Goal: Navigation & Orientation: Find specific page/section

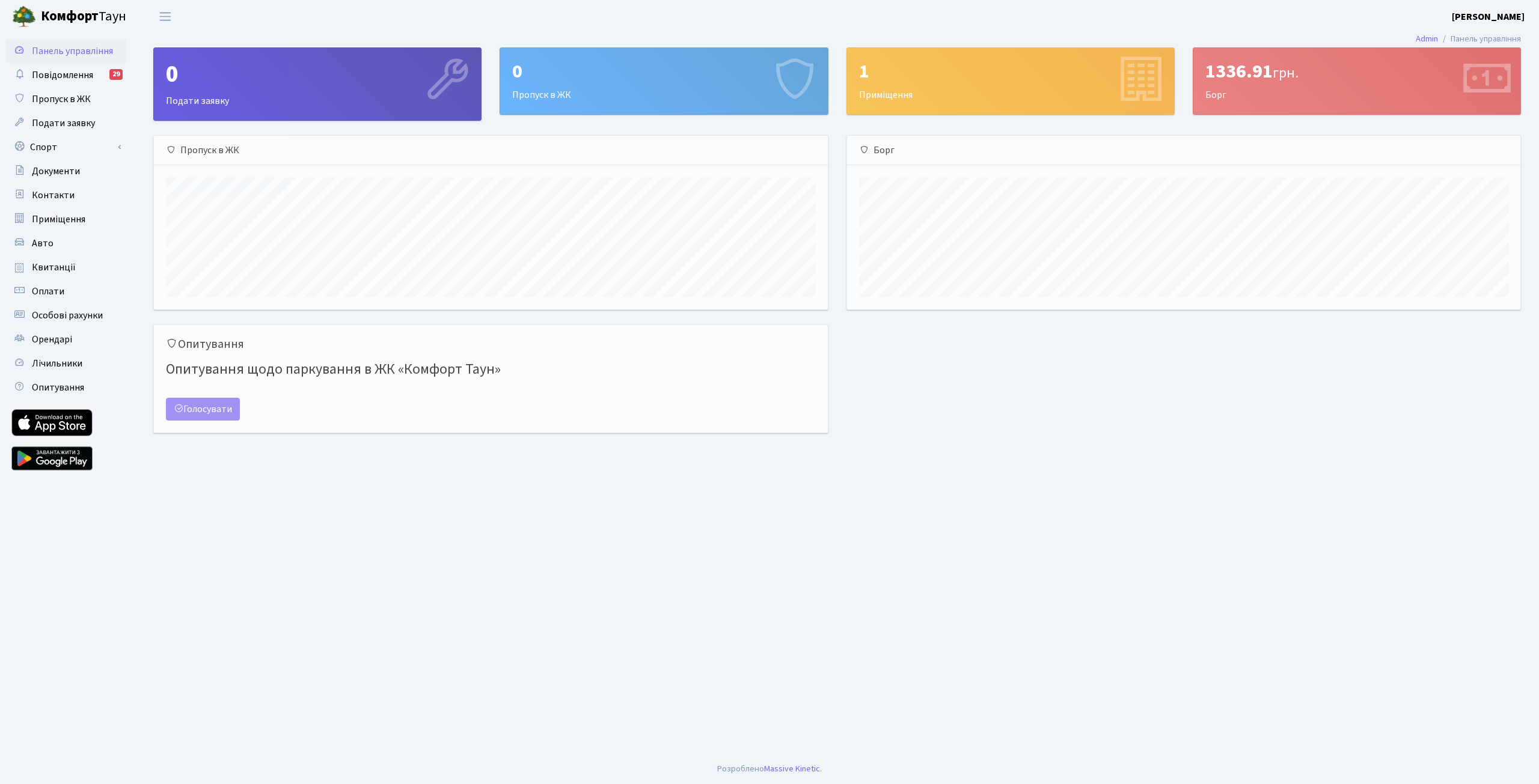
scroll to position [173, 673]
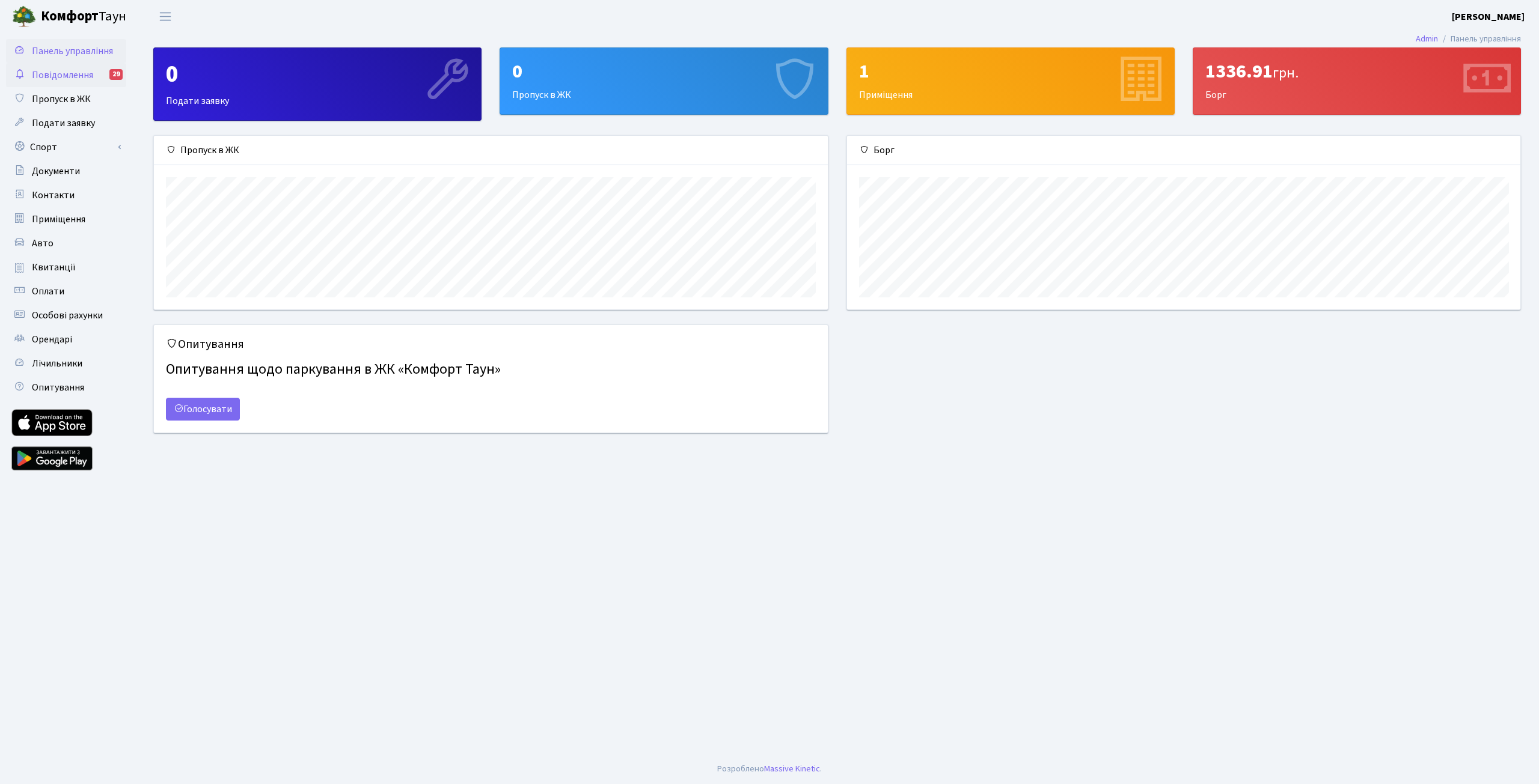
click at [37, 75] on span "Повідомлення" at bounding box center [62, 75] width 62 height 13
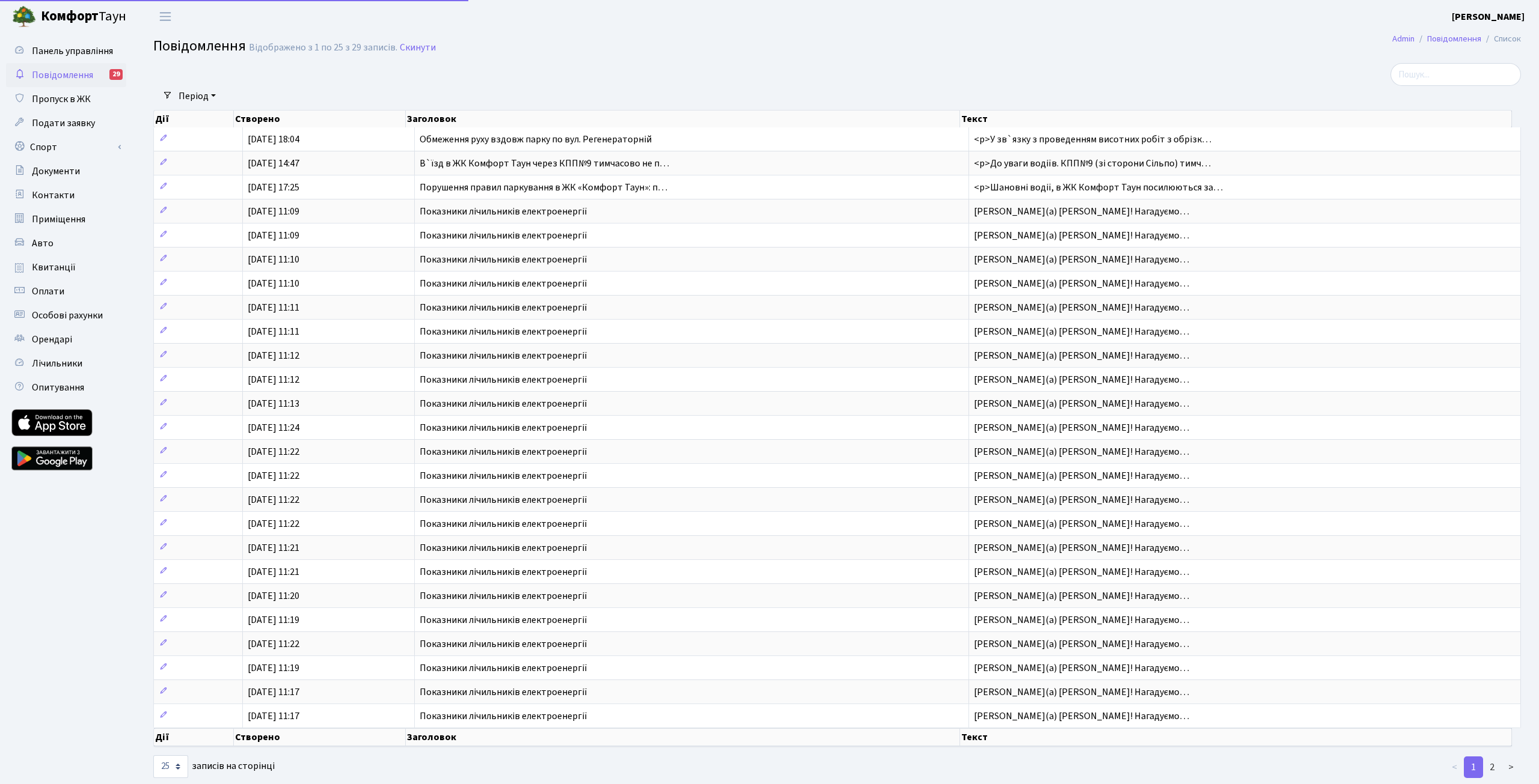
select select "25"
click at [656, 168] on td "В`їзд в ЖК Комфорт Таун через КПП№9 тимчасово не п…" at bounding box center [683, 163] width 554 height 24
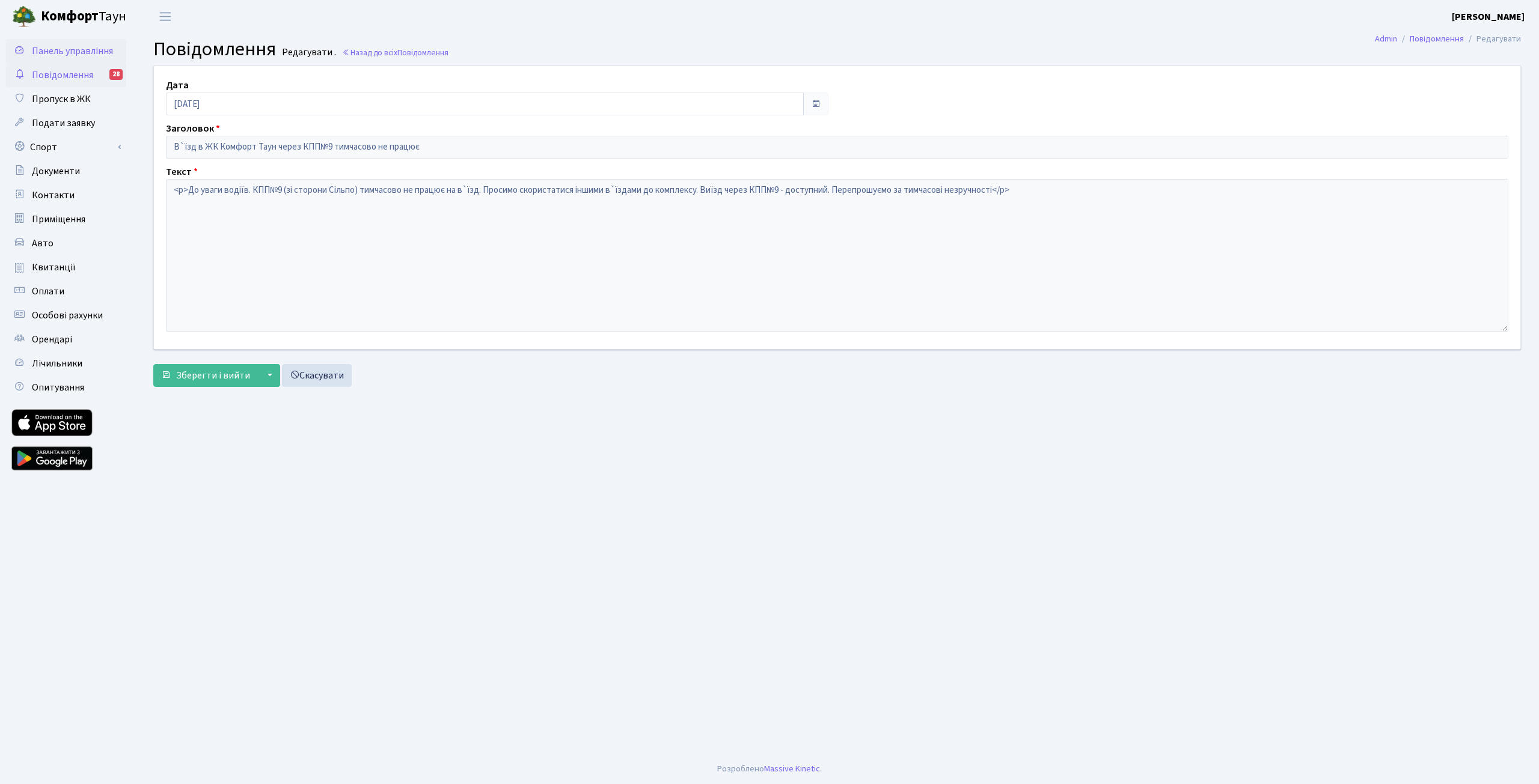
click at [64, 49] on span "Панель управління" at bounding box center [72, 51] width 81 height 13
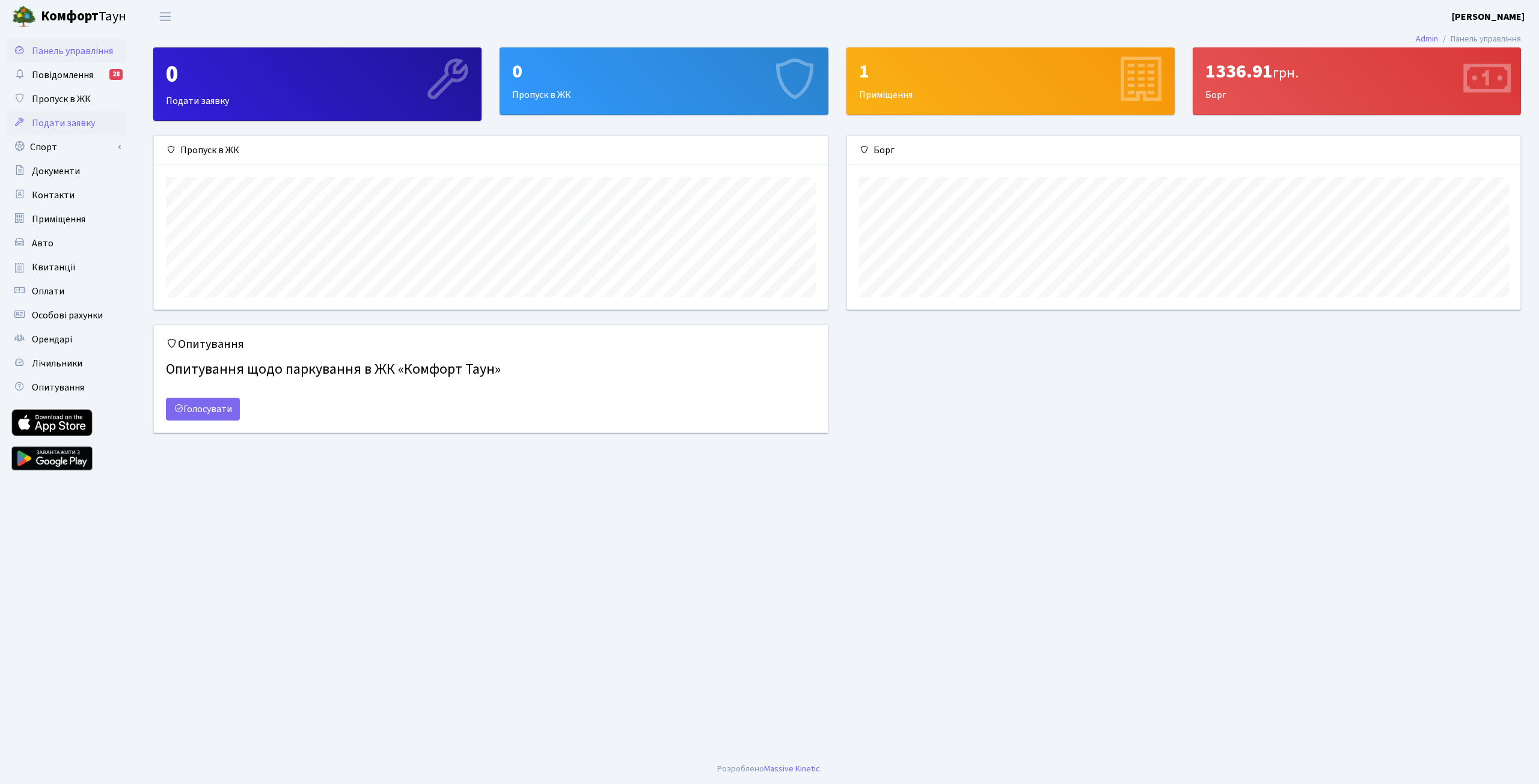
scroll to position [173, 673]
click at [1272, 81] on div "1336.91 грн." at bounding box center [1357, 71] width 303 height 23
click at [1476, 77] on icon at bounding box center [1486, 81] width 57 height 57
click at [48, 294] on span "Оплати" at bounding box center [48, 292] width 32 height 13
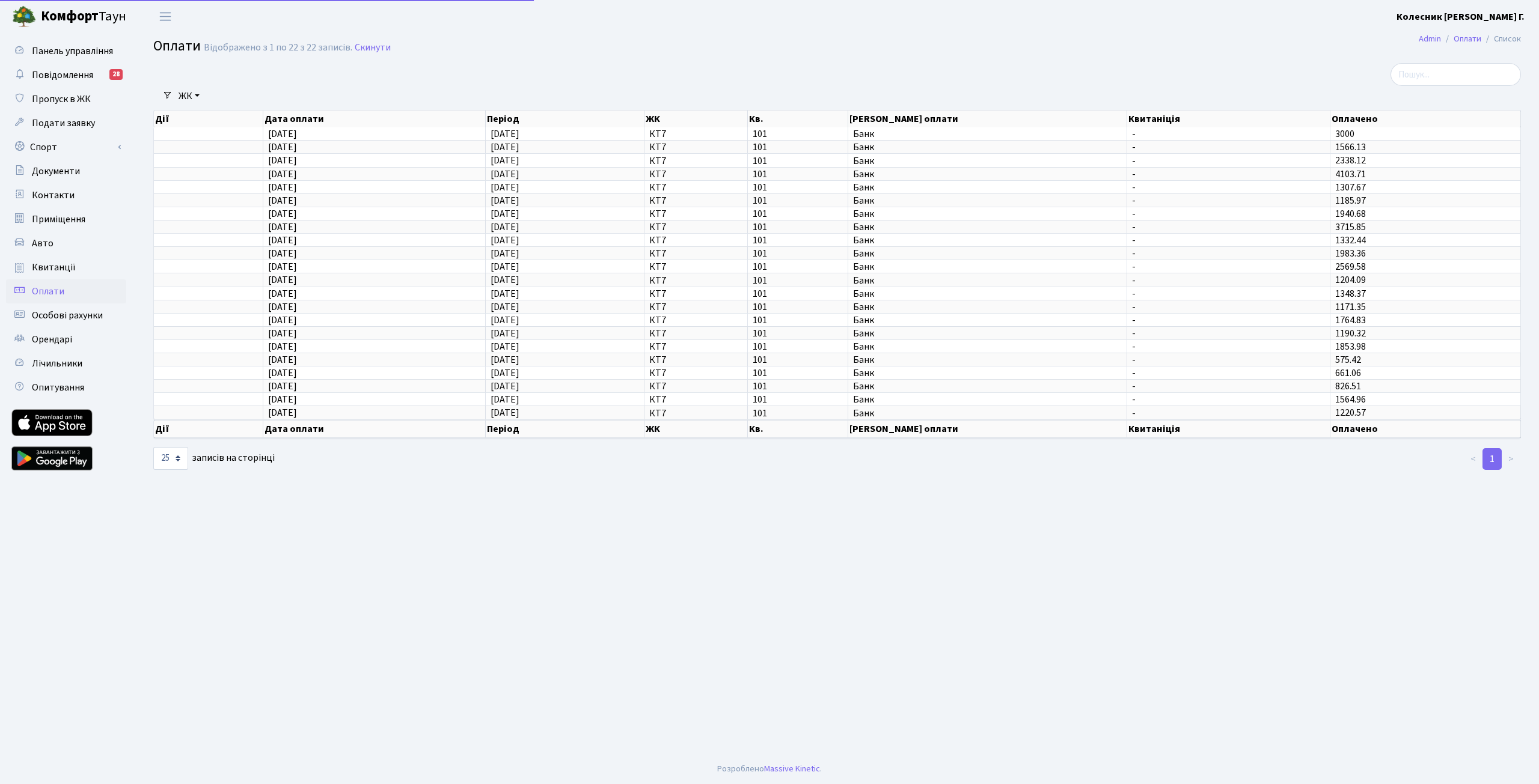
select select "25"
click at [63, 311] on span "Особові рахунки" at bounding box center [67, 315] width 71 height 13
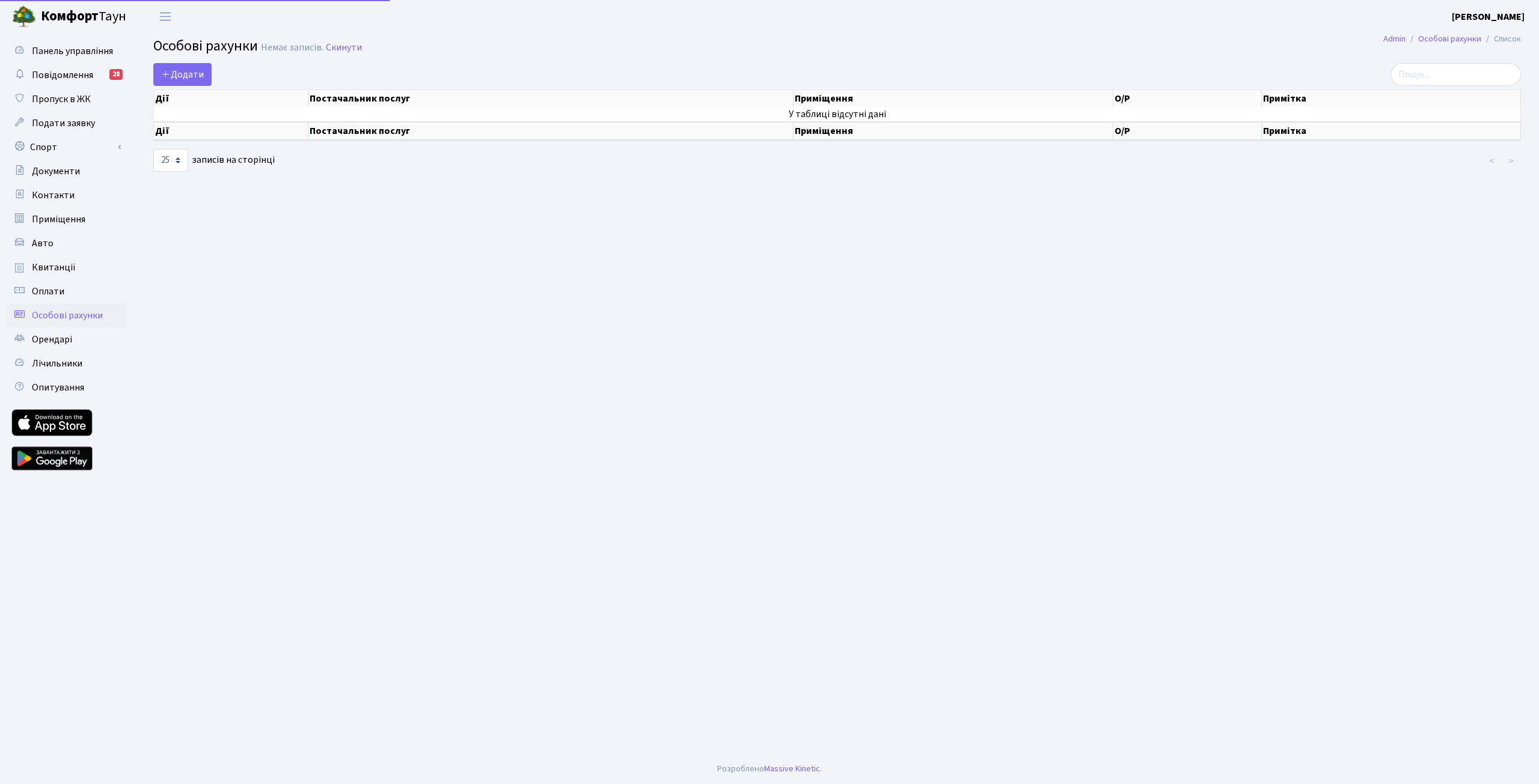
select select "25"
click at [831, 115] on td "У таблиці відсутні дані" at bounding box center [837, 114] width 1367 height 15
click at [830, 131] on th "Приміщення" at bounding box center [953, 131] width 320 height 18
click at [66, 357] on span "Лічильники" at bounding box center [57, 364] width 50 height 13
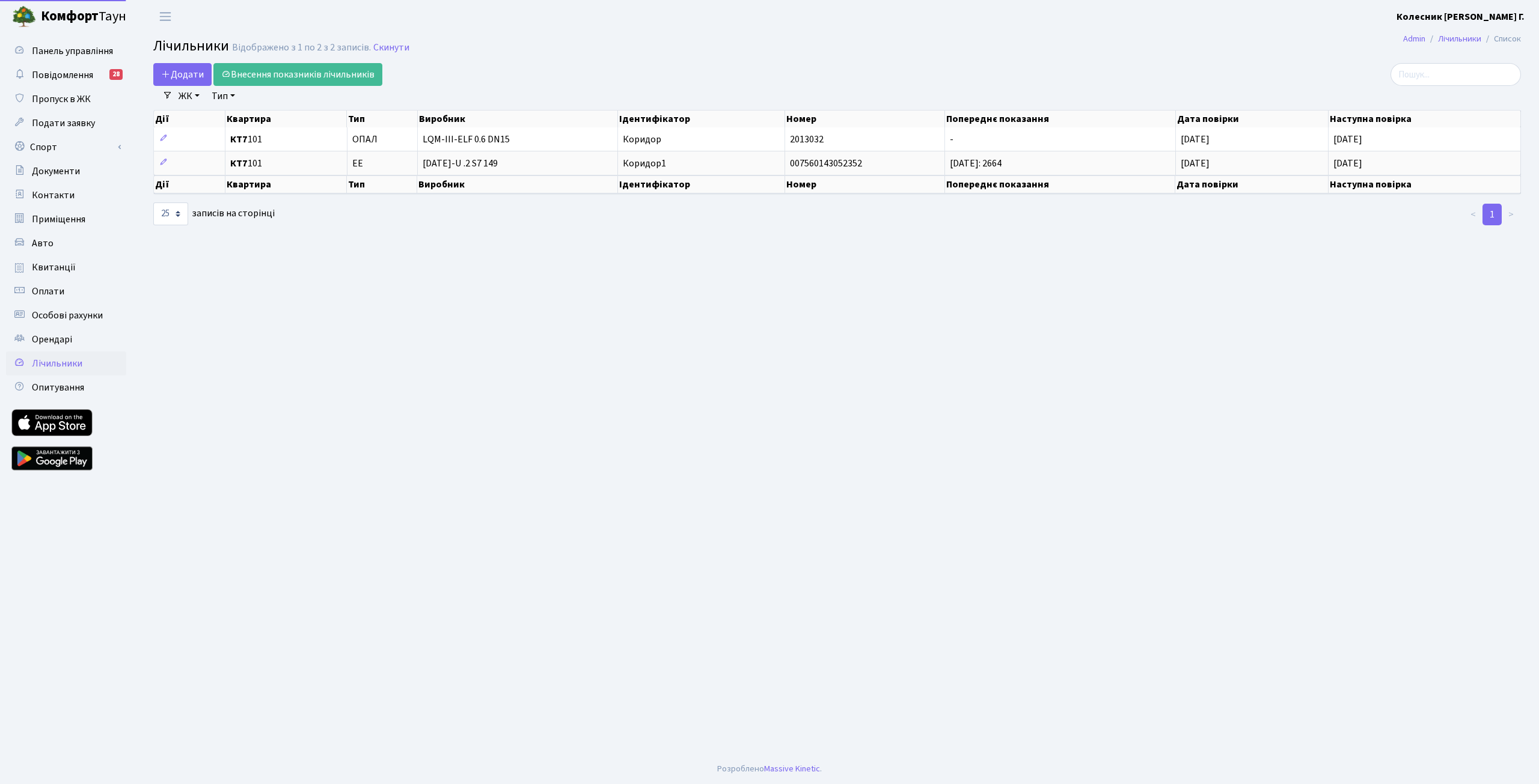
select select "25"
click at [49, 45] on span "Панель управління" at bounding box center [72, 51] width 81 height 13
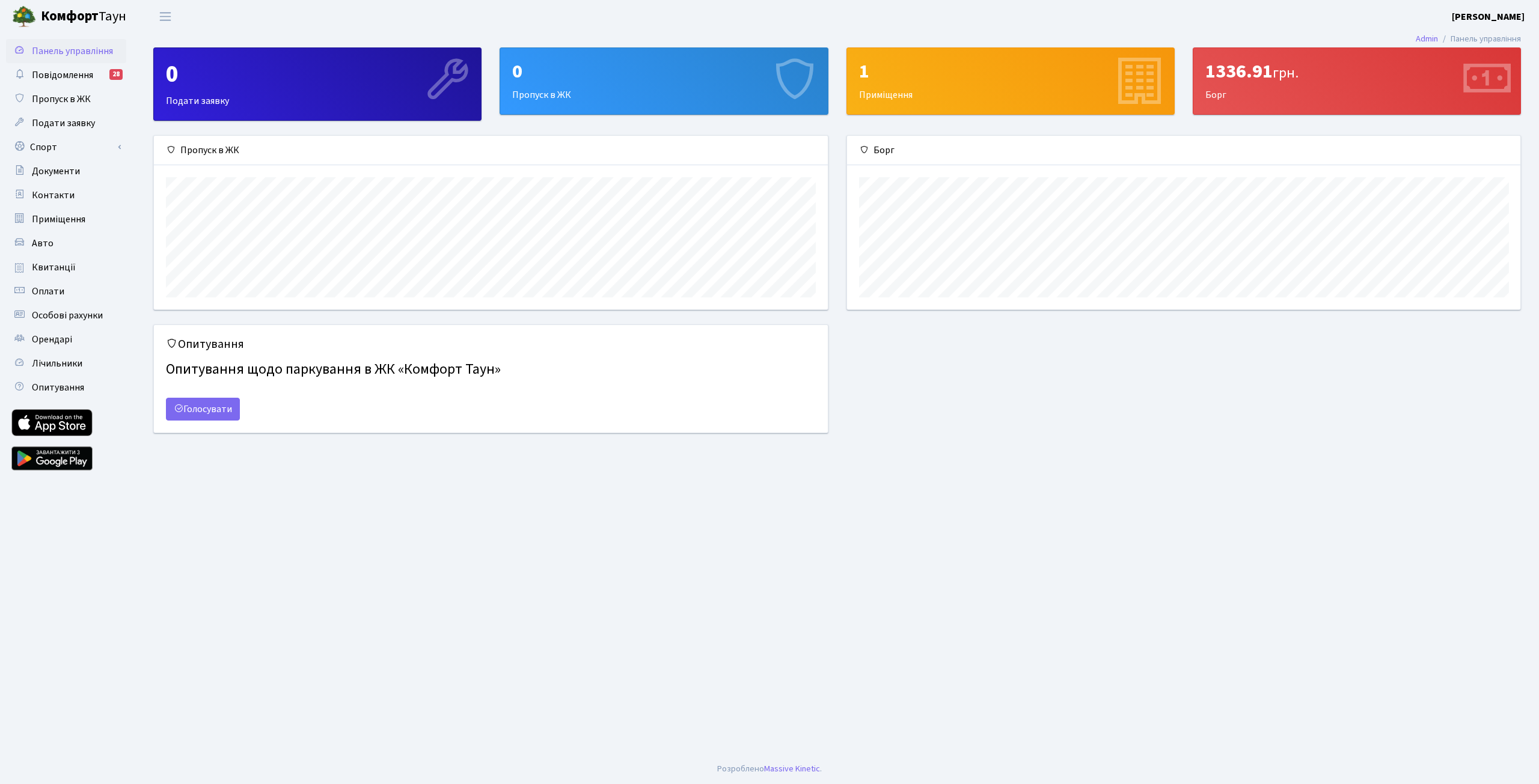
scroll to position [173, 673]
click at [210, 405] on link "Голосувати" at bounding box center [203, 409] width 74 height 23
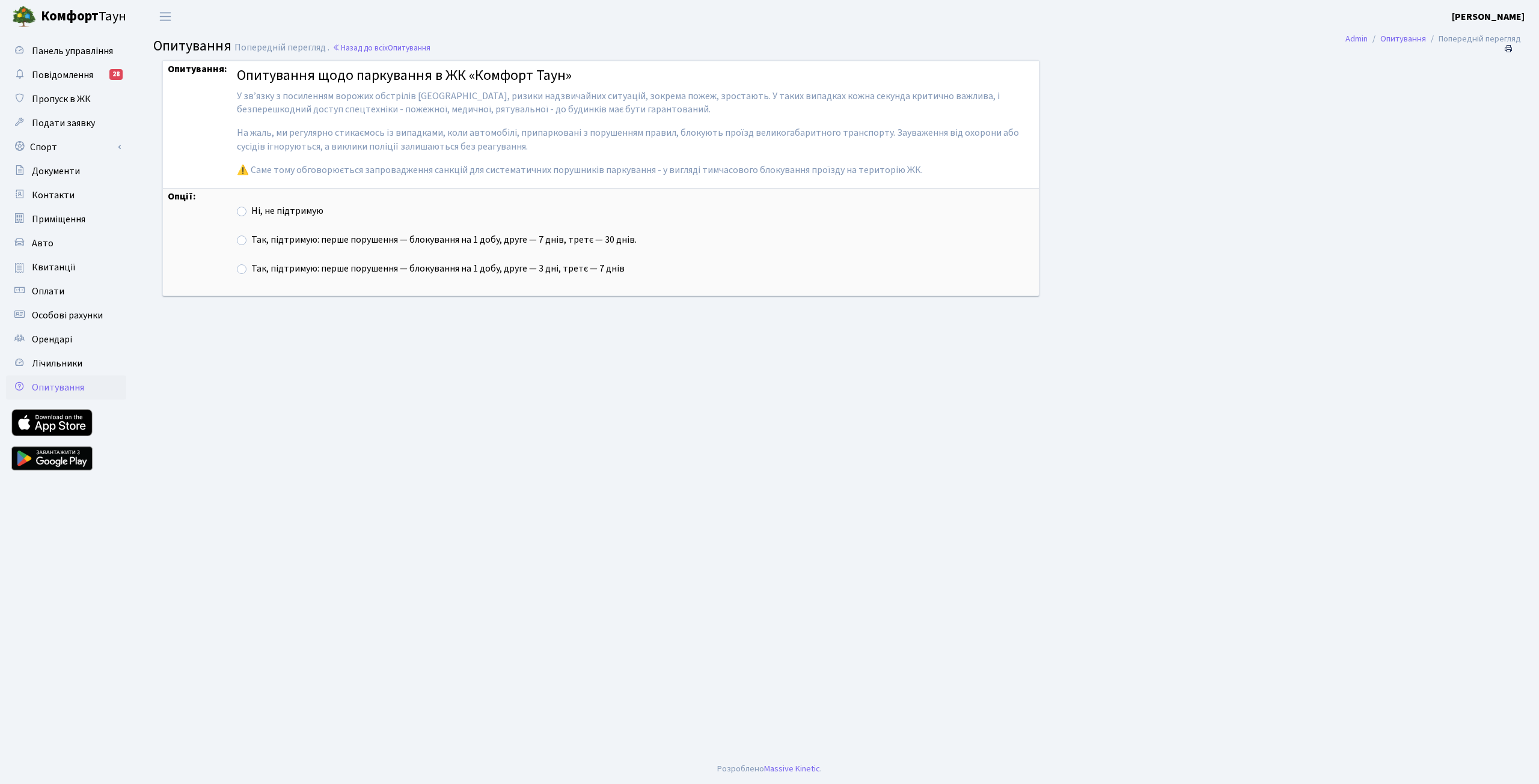
click at [251, 239] on label "Так, підтримую: перше порушення — блокування на 1 добу, друге — 7 днів, третє —…" at bounding box center [444, 240] width 386 height 14
click at [251, 239] on input "Так, підтримую: перше порушення — блокування на 1 добу, друге — 7 днів, третє —…" at bounding box center [255, 237] width 8 height 8
radio input "true"
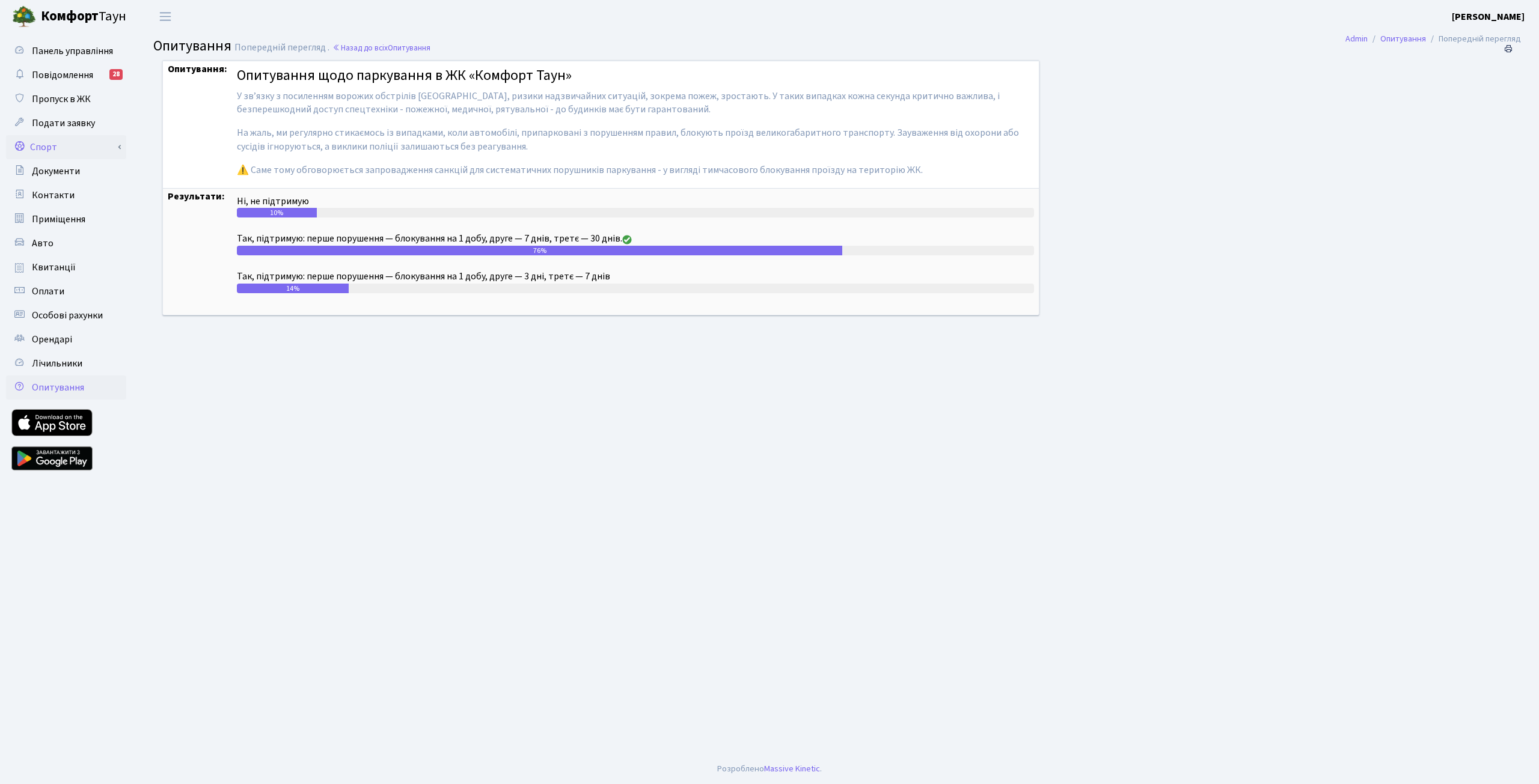
click at [83, 156] on link "Спорт" at bounding box center [66, 147] width 120 height 24
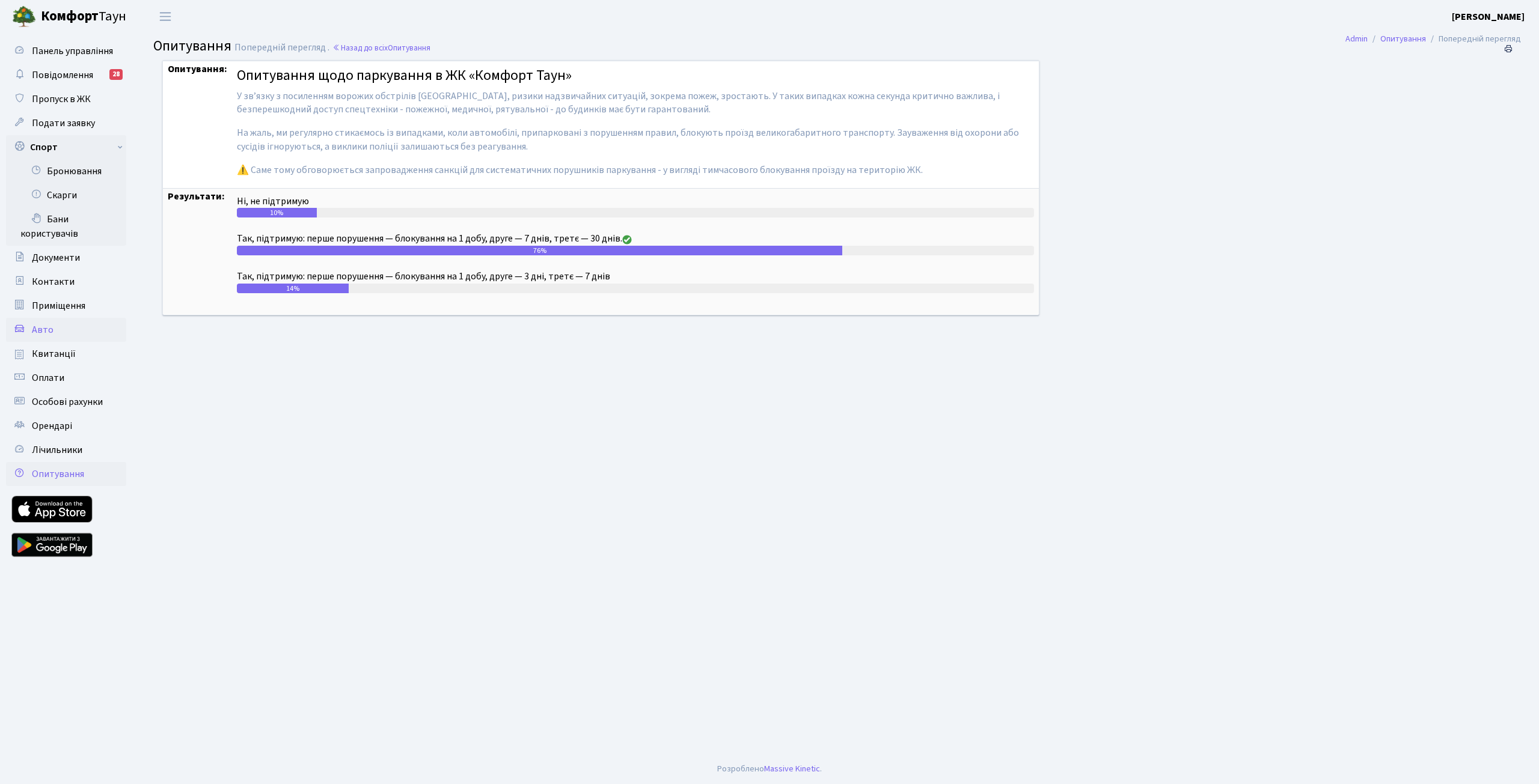
click at [53, 330] on link "Авто" at bounding box center [66, 330] width 120 height 24
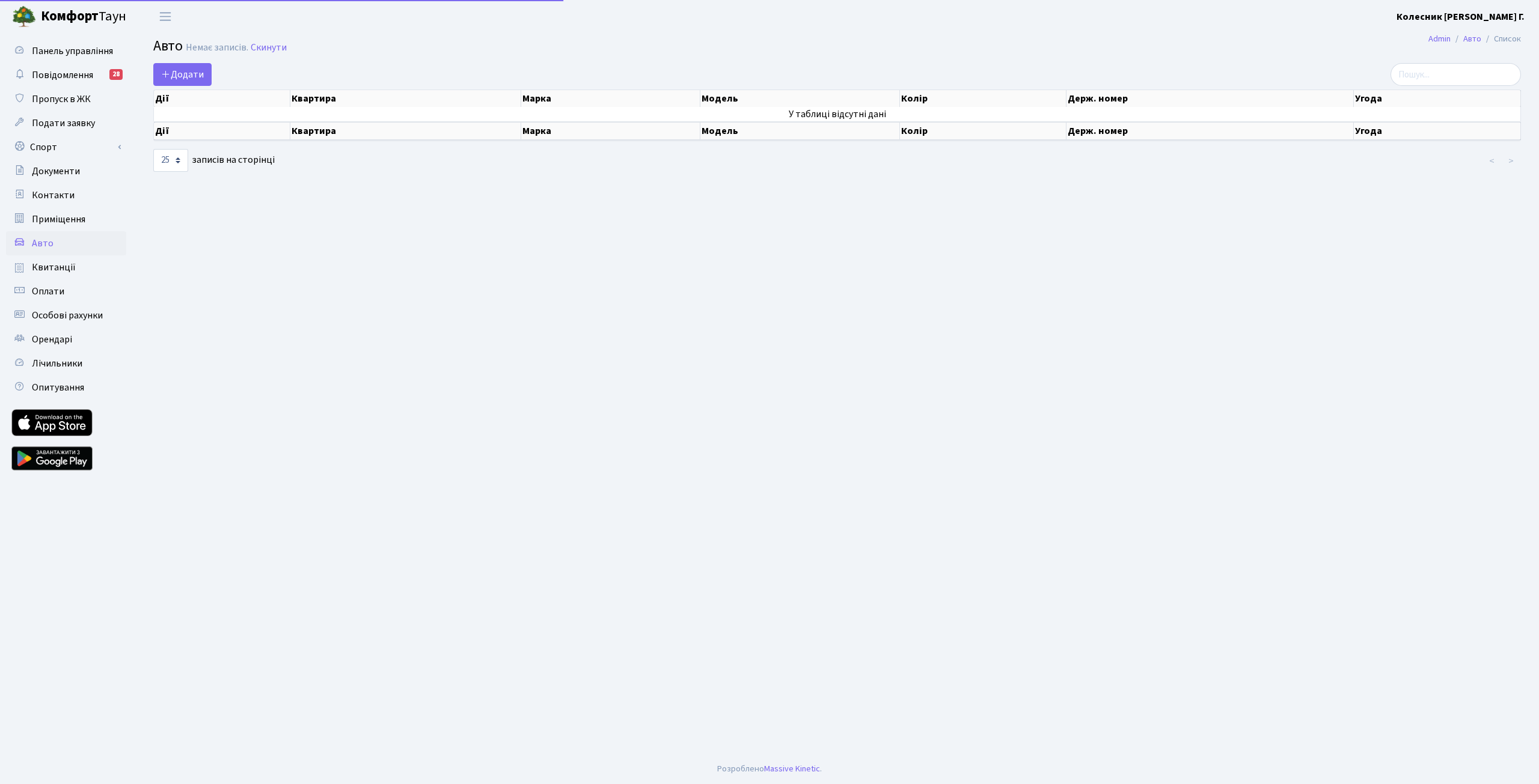
select select "25"
click at [61, 274] on span "Квитанції" at bounding box center [53, 267] width 44 height 13
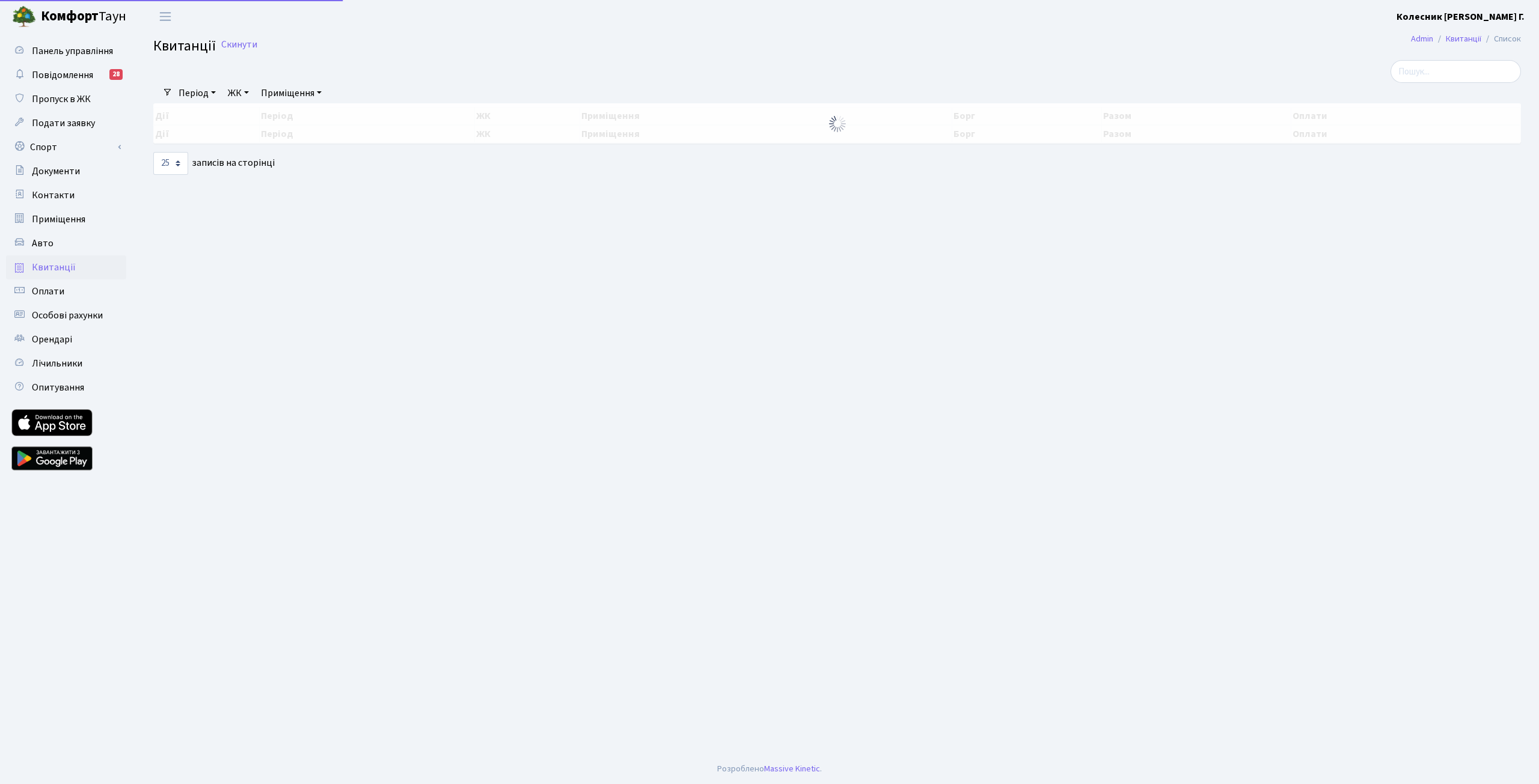
select select "25"
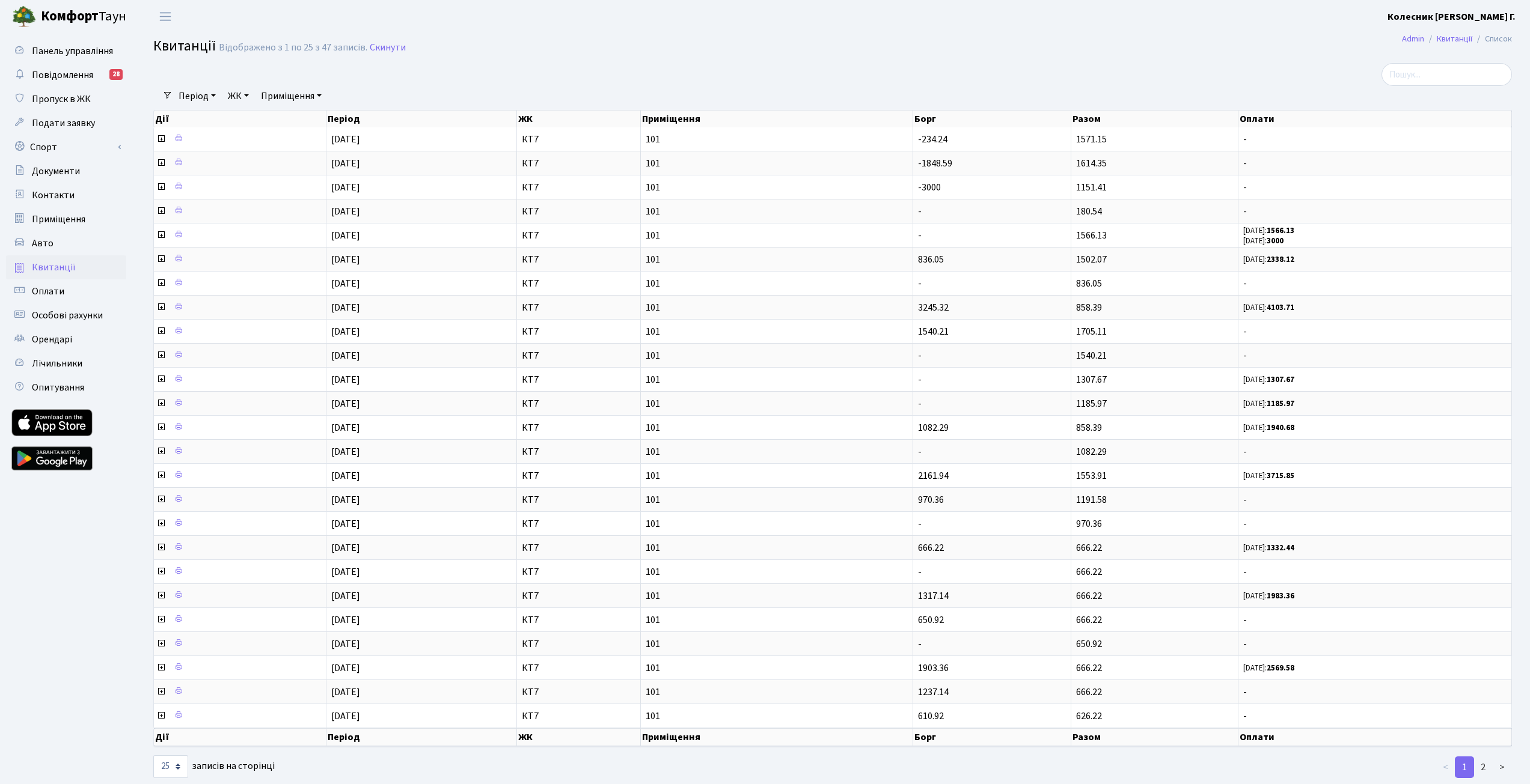
click at [1480, 19] on b "[PERSON_NAME]" at bounding box center [1451, 17] width 128 height 13
click at [1481, 39] on link "Мій обліковий запис" at bounding box center [1455, 37] width 120 height 19
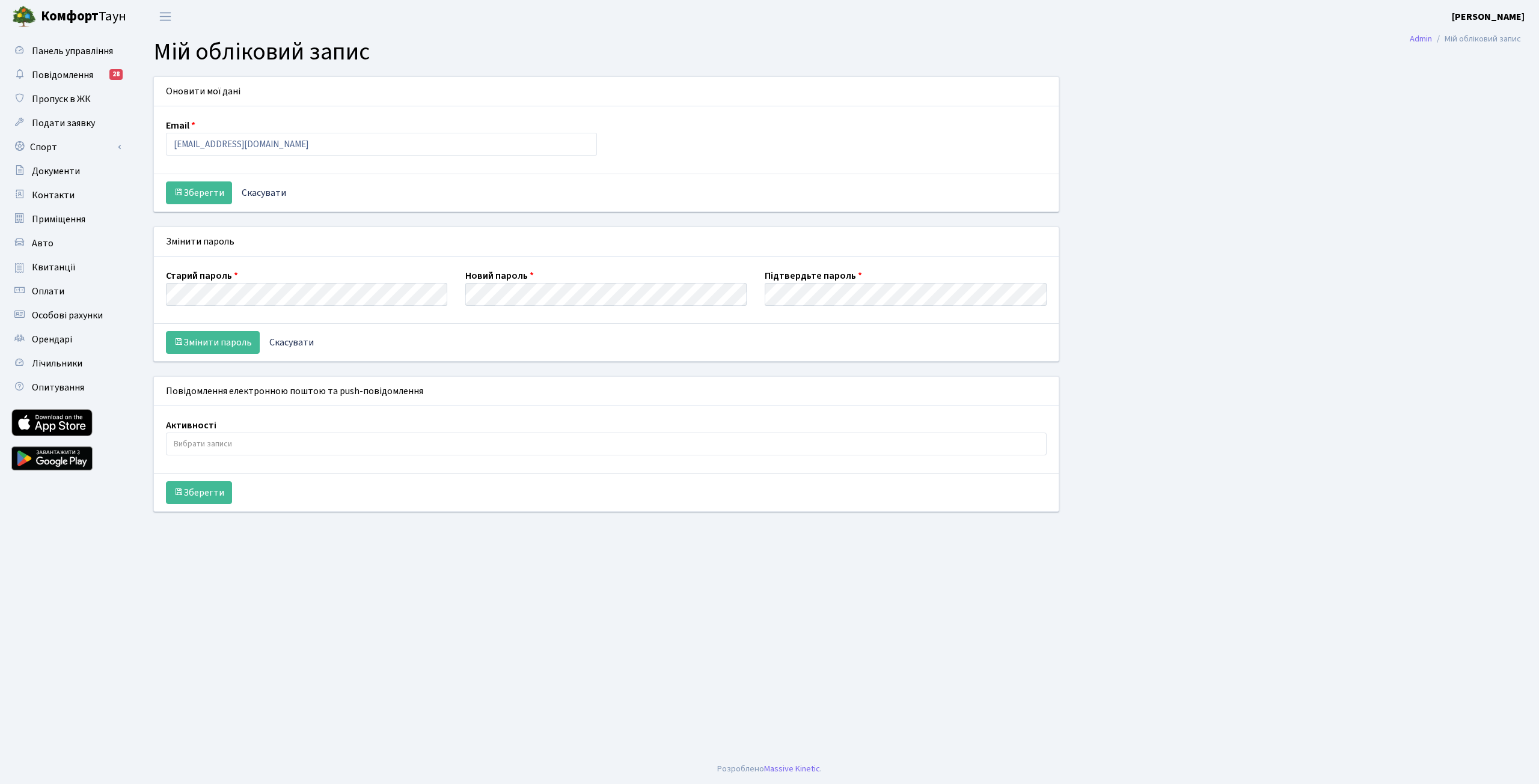
select select
click at [81, 46] on span "Панель управління" at bounding box center [72, 51] width 81 height 13
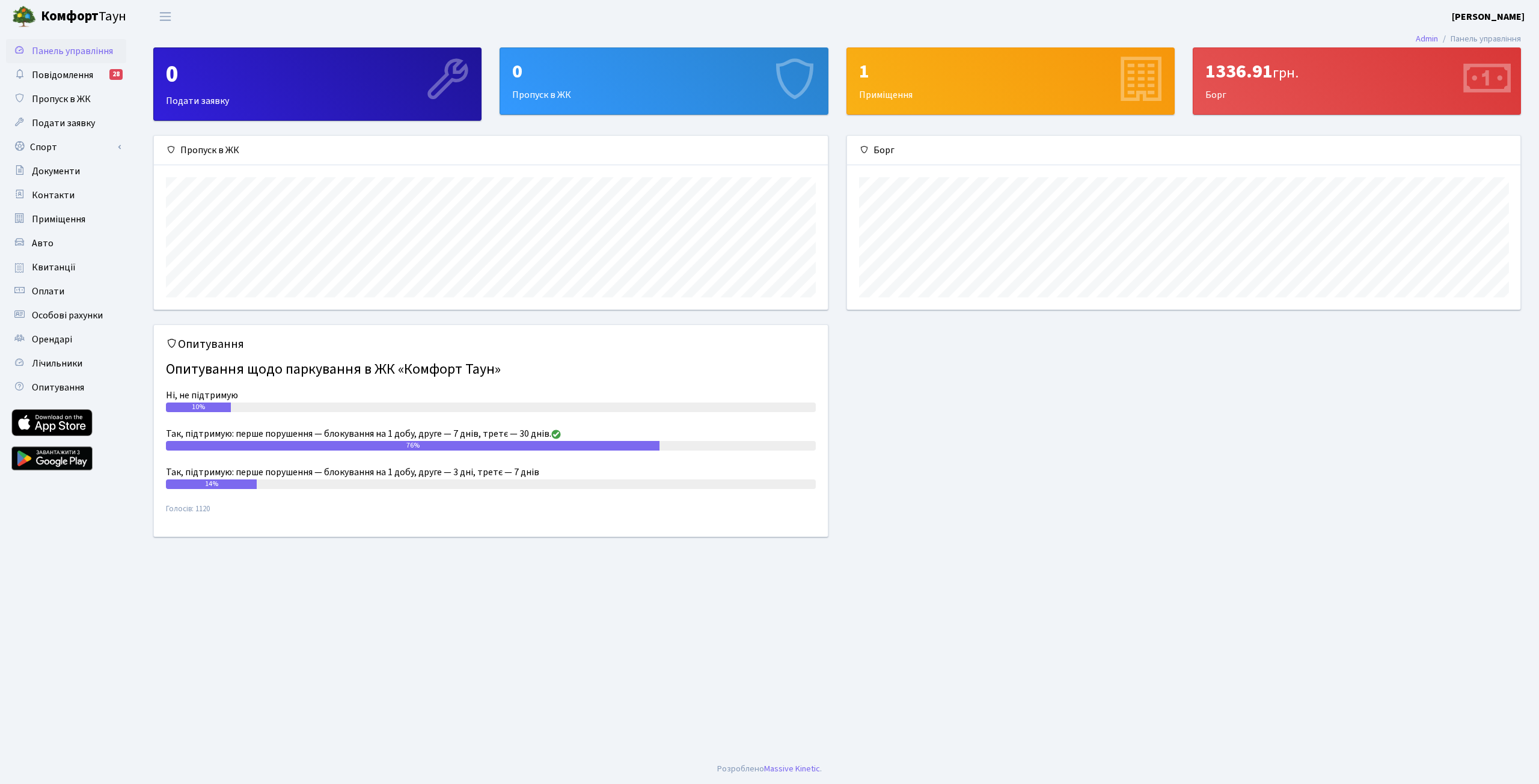
scroll to position [173, 673]
click at [1493, 19] on b "Колесник [PERSON_NAME] Г." at bounding box center [1489, 17] width 73 height 13
click at [72, 162] on link "Документи" at bounding box center [66, 172] width 120 height 24
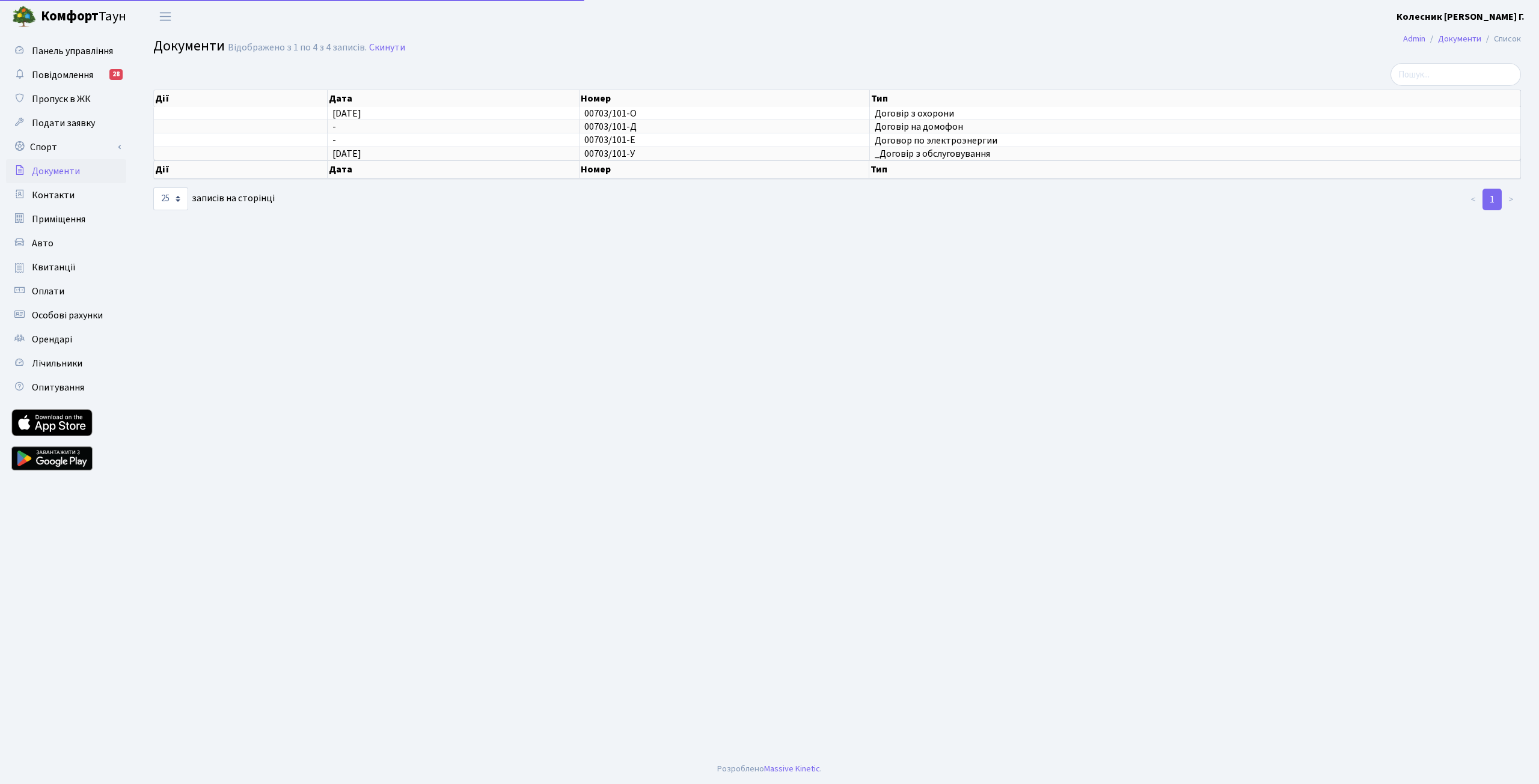
select select "25"
click at [53, 313] on span "Особові рахунки" at bounding box center [67, 315] width 71 height 13
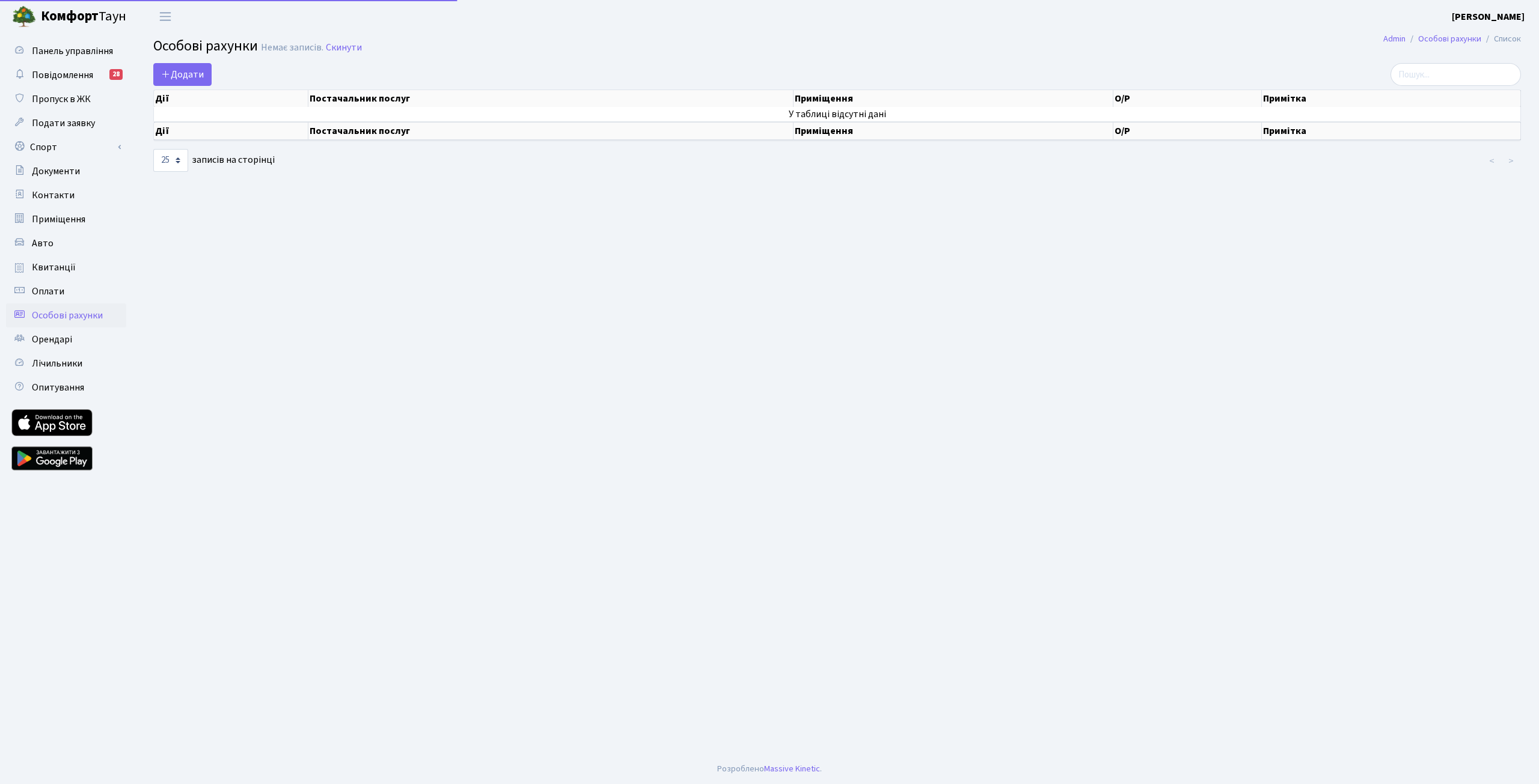
select select "25"
click at [816, 114] on td "У таблиці відсутні дані" at bounding box center [837, 114] width 1367 height 15
